Goal: Task Accomplishment & Management: Manage account settings

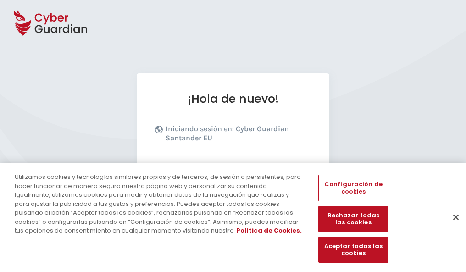
scroll to position [112, 0]
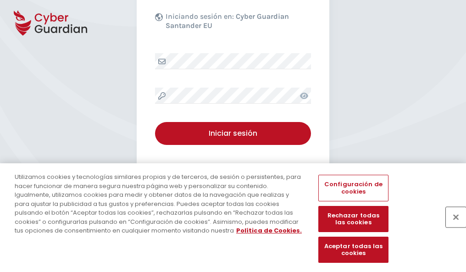
click at [451, 227] on button "Cerrar" at bounding box center [456, 217] width 20 height 20
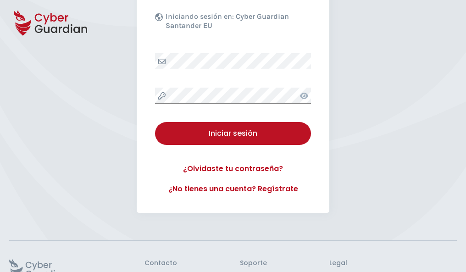
scroll to position [178, 0]
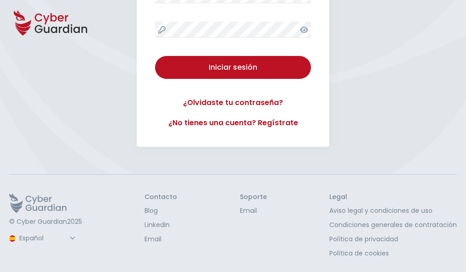
click at [155, 56] on button "Iniciar sesión" at bounding box center [233, 67] width 156 height 23
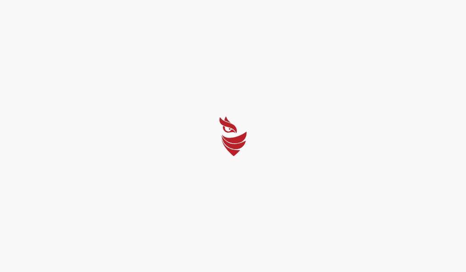
scroll to position [0, 0]
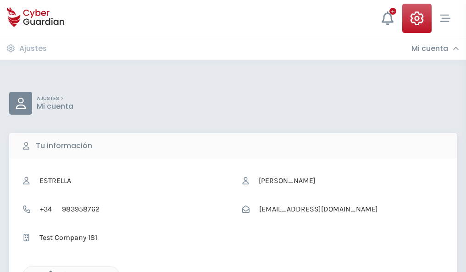
click at [48, 271] on icon "button" at bounding box center [49, 275] width 8 height 8
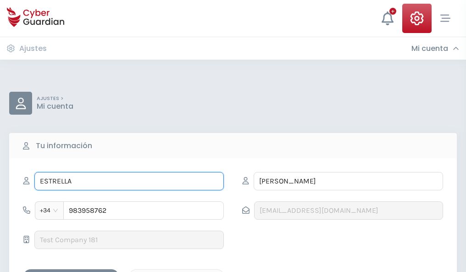
click at [129, 181] on input "ESTRELLA" at bounding box center [128, 181] width 189 height 18
type input "E"
type input "Olivia"
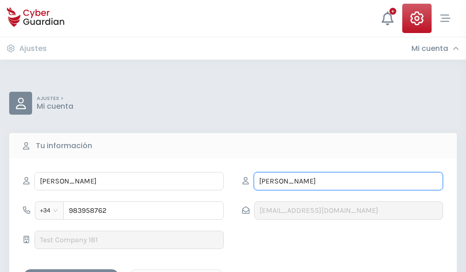
click at [348, 181] on input "NAVARRETE" at bounding box center [348, 181] width 189 height 18
type input "N"
type input "Cortés"
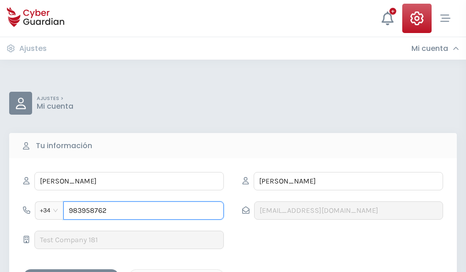
click at [144, 211] on input "983958762" at bounding box center [143, 210] width 161 height 18
type input "9"
type input "822961042"
click at [71, 272] on div "Guardar cambios" at bounding box center [71, 277] width 83 height 11
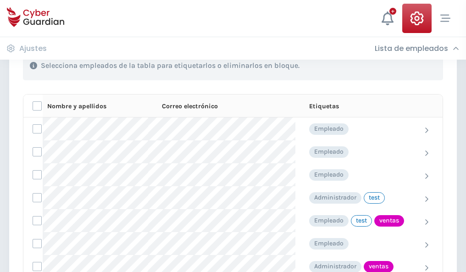
scroll to position [416, 0]
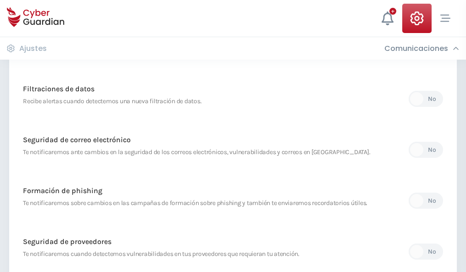
scroll to position [483, 0]
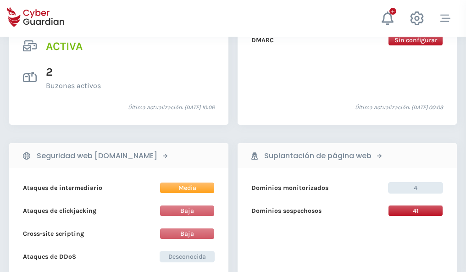
scroll to position [932, 0]
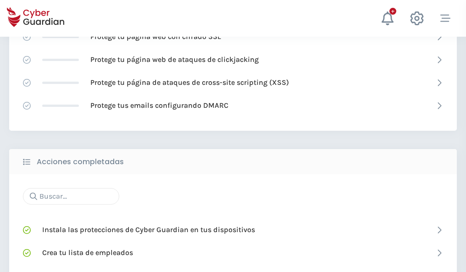
scroll to position [611, 0]
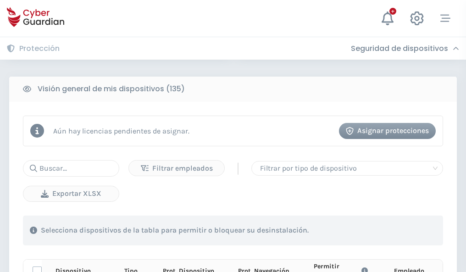
scroll to position [811, 0]
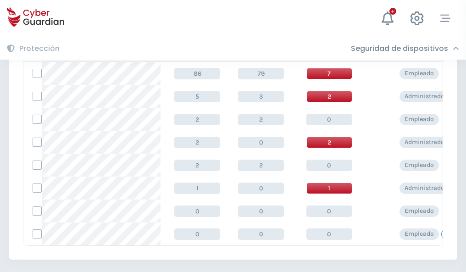
scroll to position [426, 0]
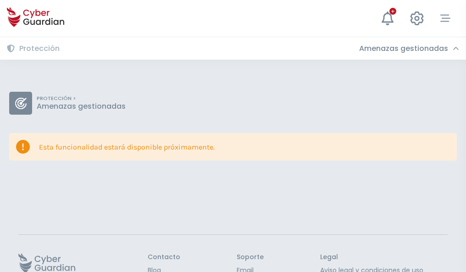
scroll to position [60, 0]
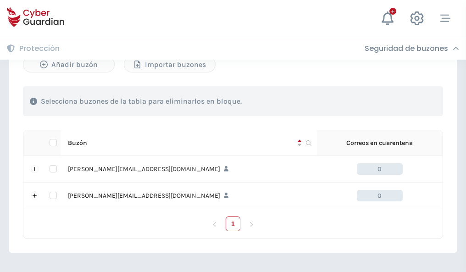
scroll to position [399, 0]
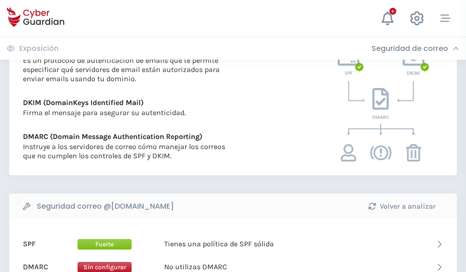
scroll to position [495, 0]
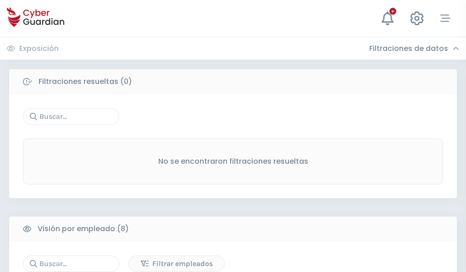
scroll to position [782, 0]
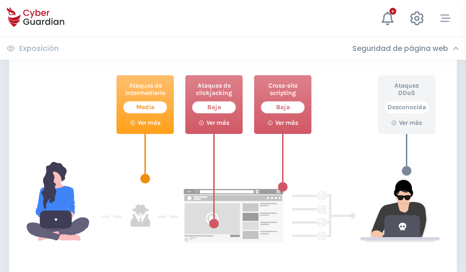
scroll to position [500, 0]
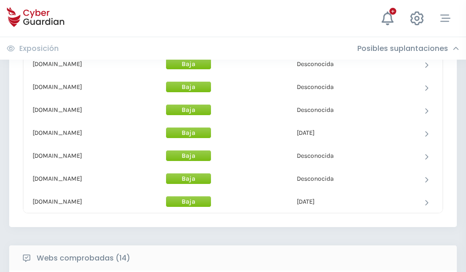
scroll to position [895, 0]
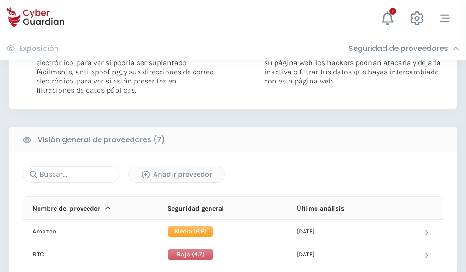
scroll to position [614, 0]
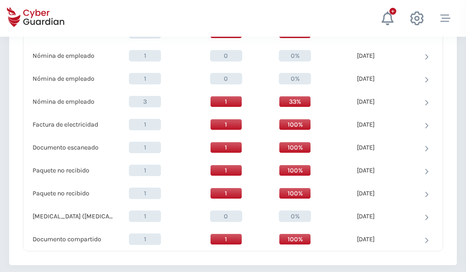
scroll to position [951, 0]
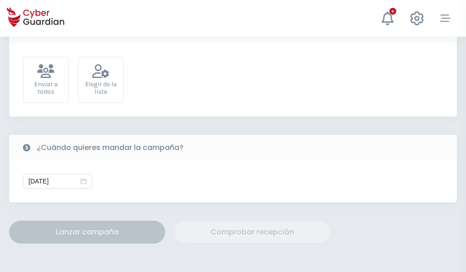
scroll to position [336, 0]
